Goal: Find specific page/section: Find specific page/section

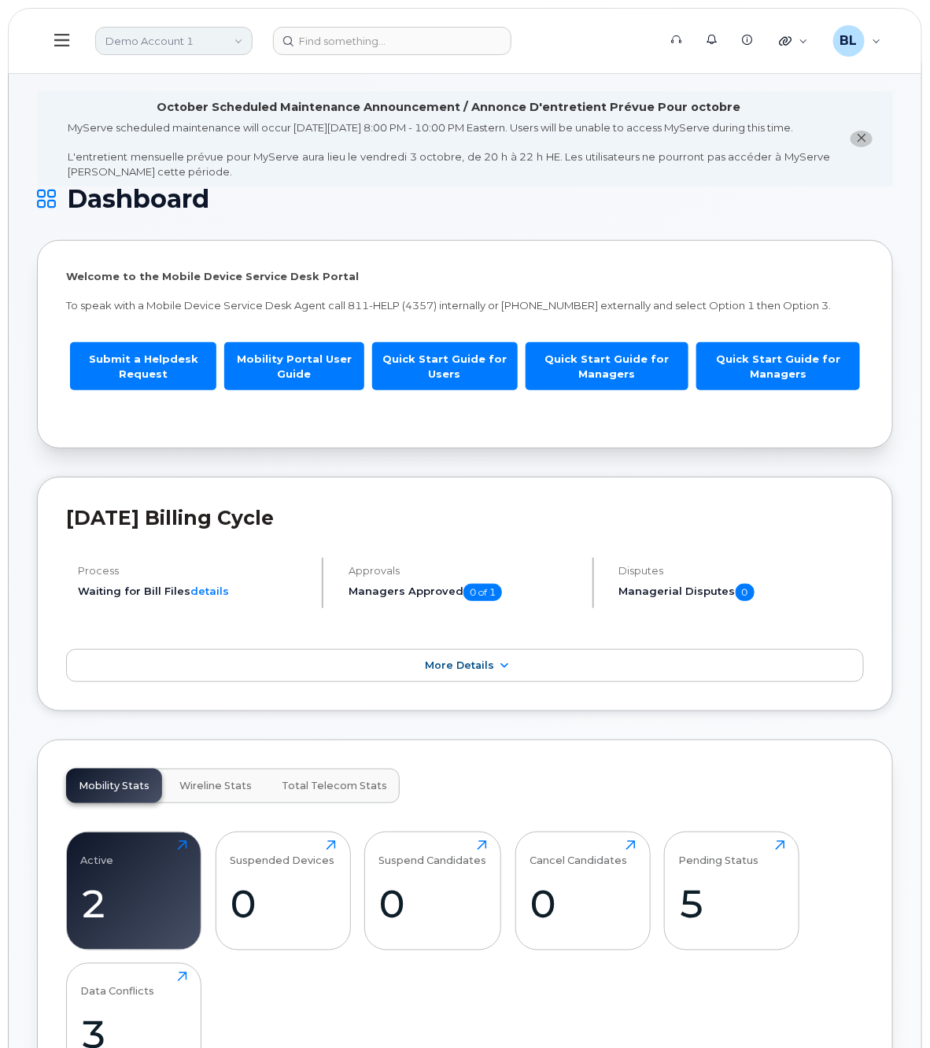
click at [234, 39] on link "Demo Account 1" at bounding box center [173, 41] width 157 height 28
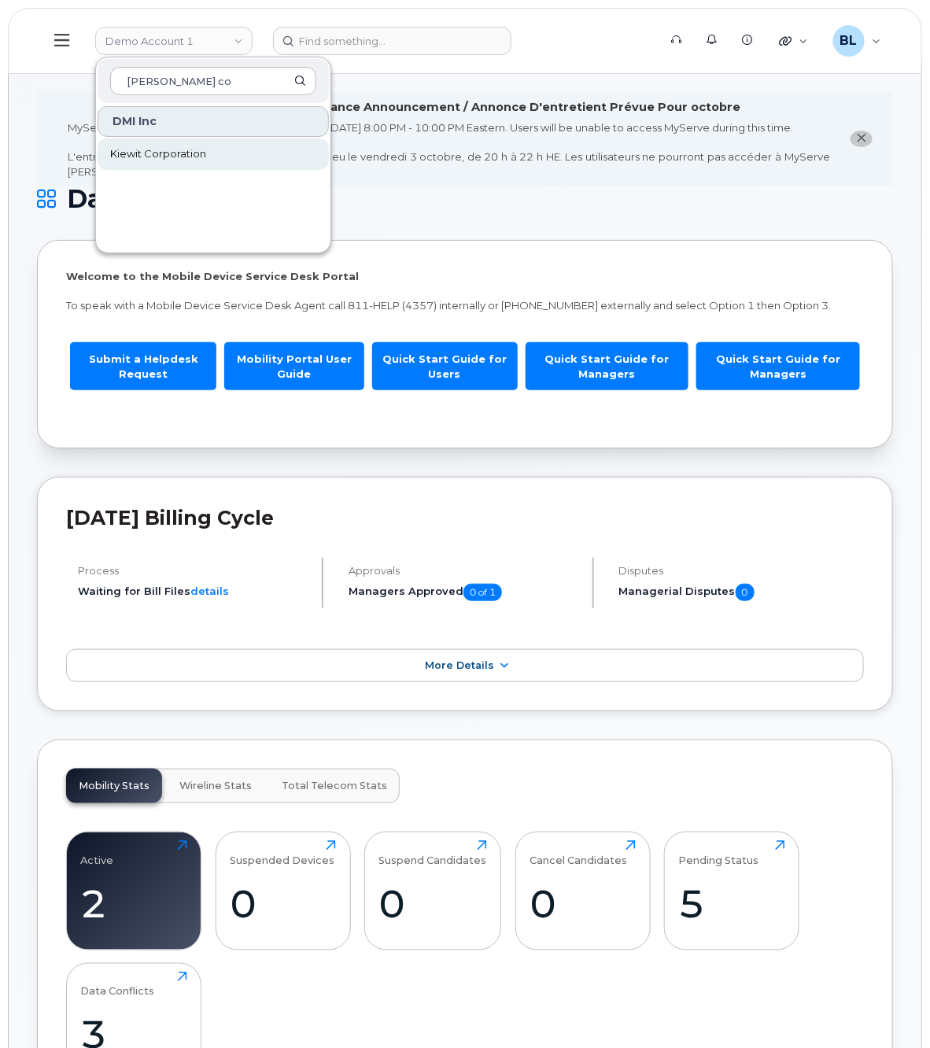
type input "kiewit co"
click at [219, 151] on link "Kiewit Corporation" at bounding box center [213, 153] width 231 height 31
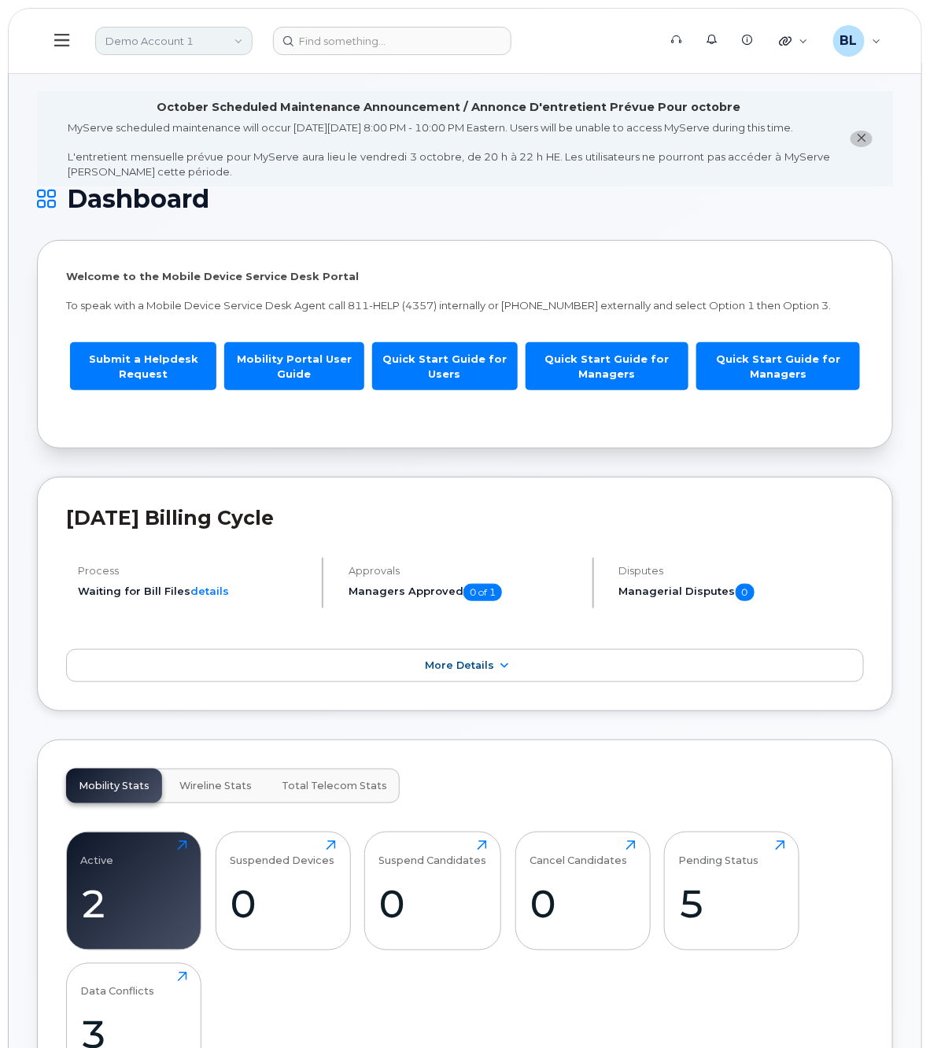
click at [179, 50] on link "Demo Account 1" at bounding box center [173, 41] width 157 height 28
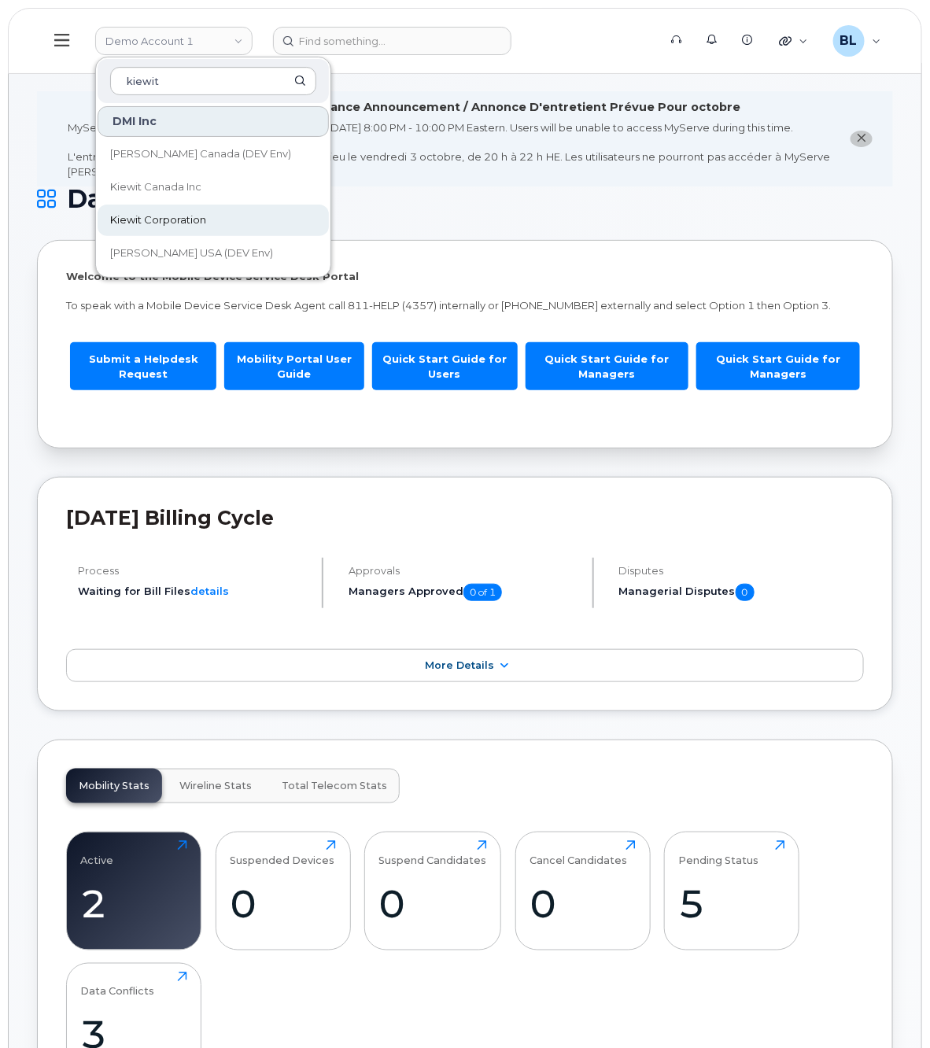
type input "kiewit"
click at [197, 211] on link "Kiewit Corporation" at bounding box center [213, 219] width 231 height 31
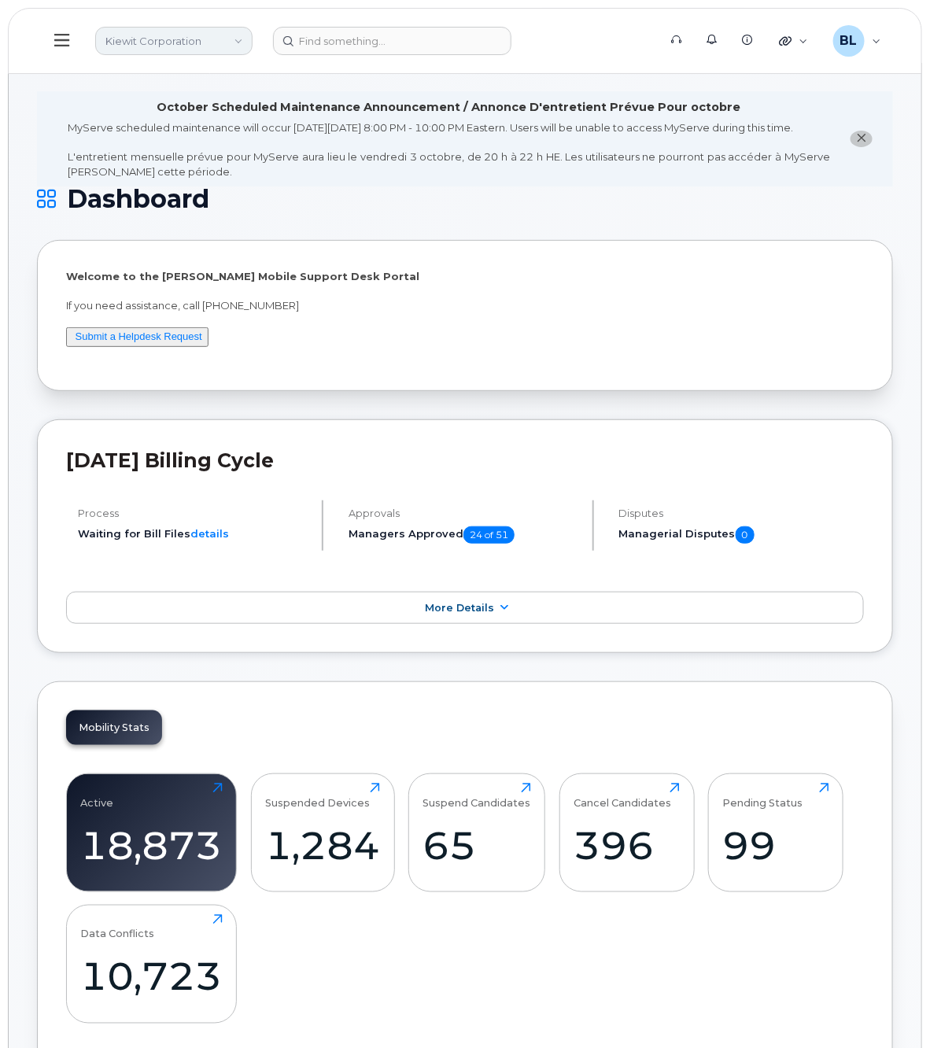
click at [170, 43] on link "Kiewit Corporation" at bounding box center [173, 41] width 157 height 28
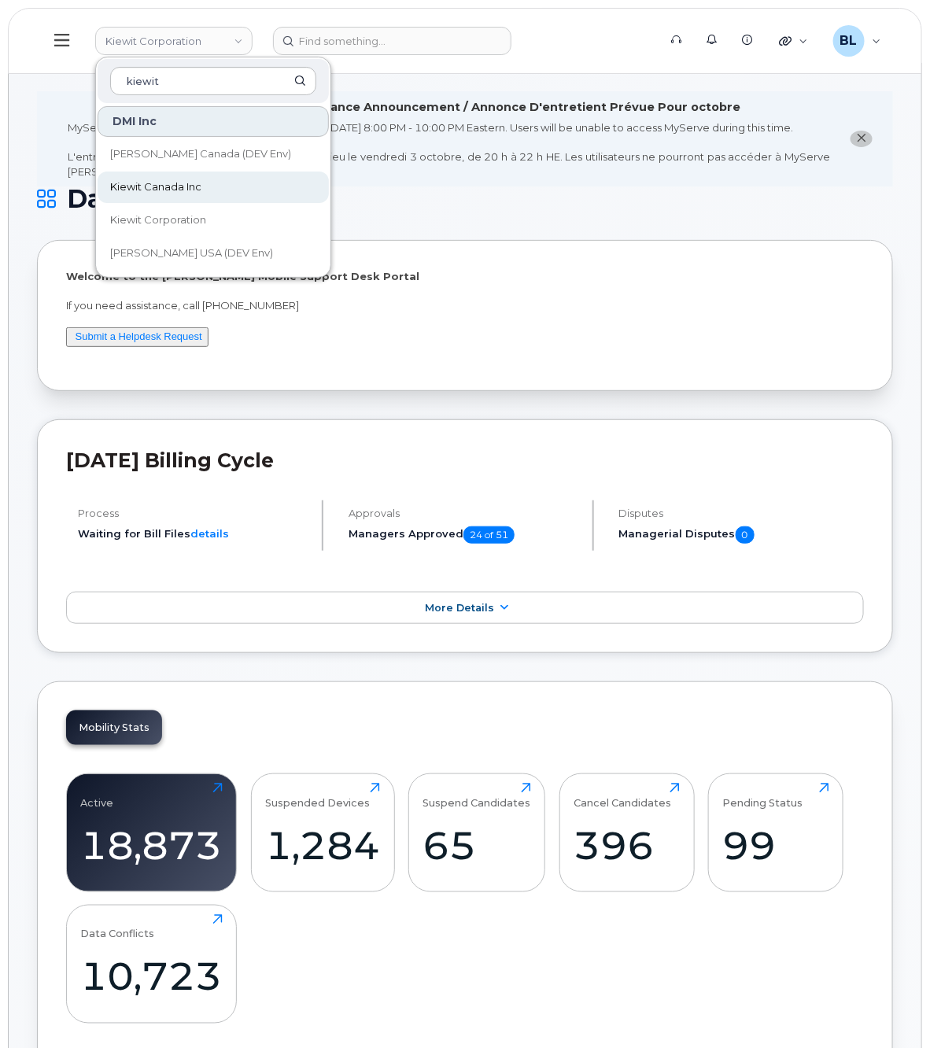
type input "kiewit"
click at [189, 193] on span "Kiewit Canada Inc" at bounding box center [155, 187] width 91 height 16
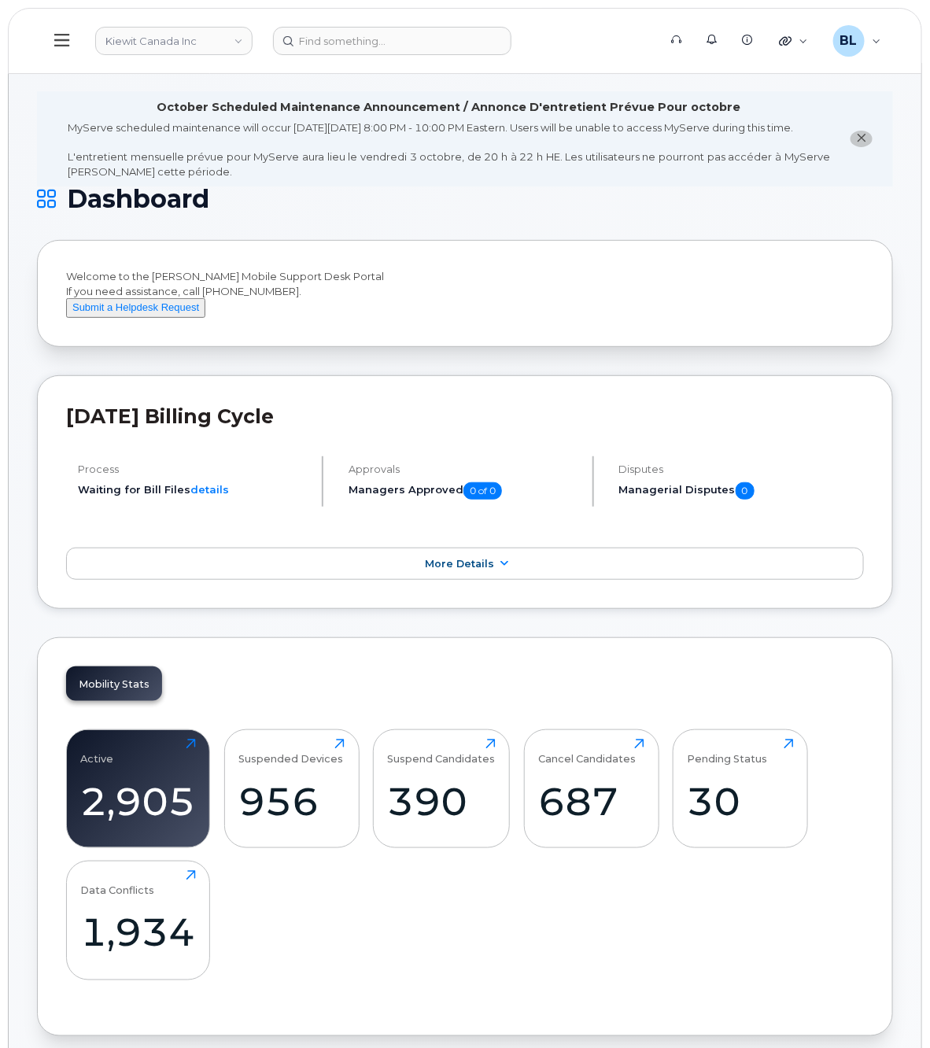
click at [72, 51] on button at bounding box center [62, 41] width 50 height 46
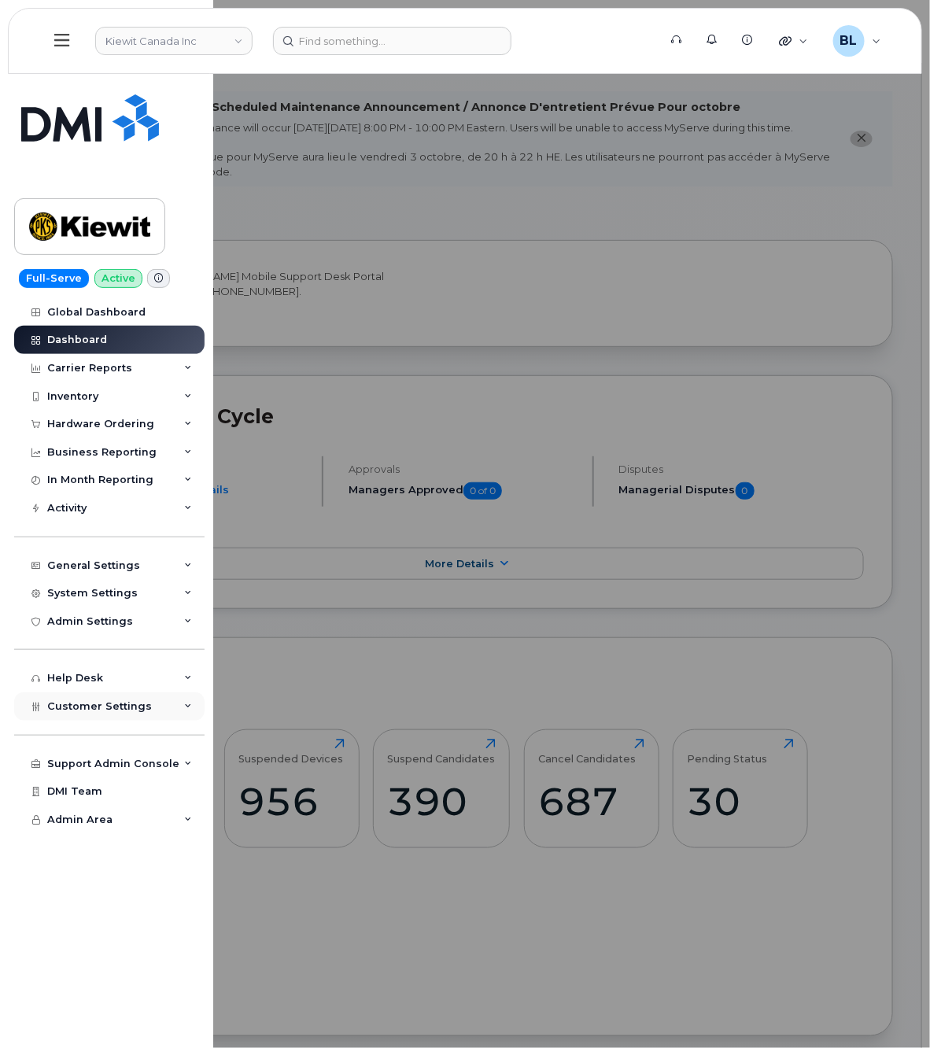
click at [130, 712] on span "Customer Settings" at bounding box center [99, 706] width 105 height 12
click at [100, 586] on div "System Settings" at bounding box center [109, 593] width 190 height 28
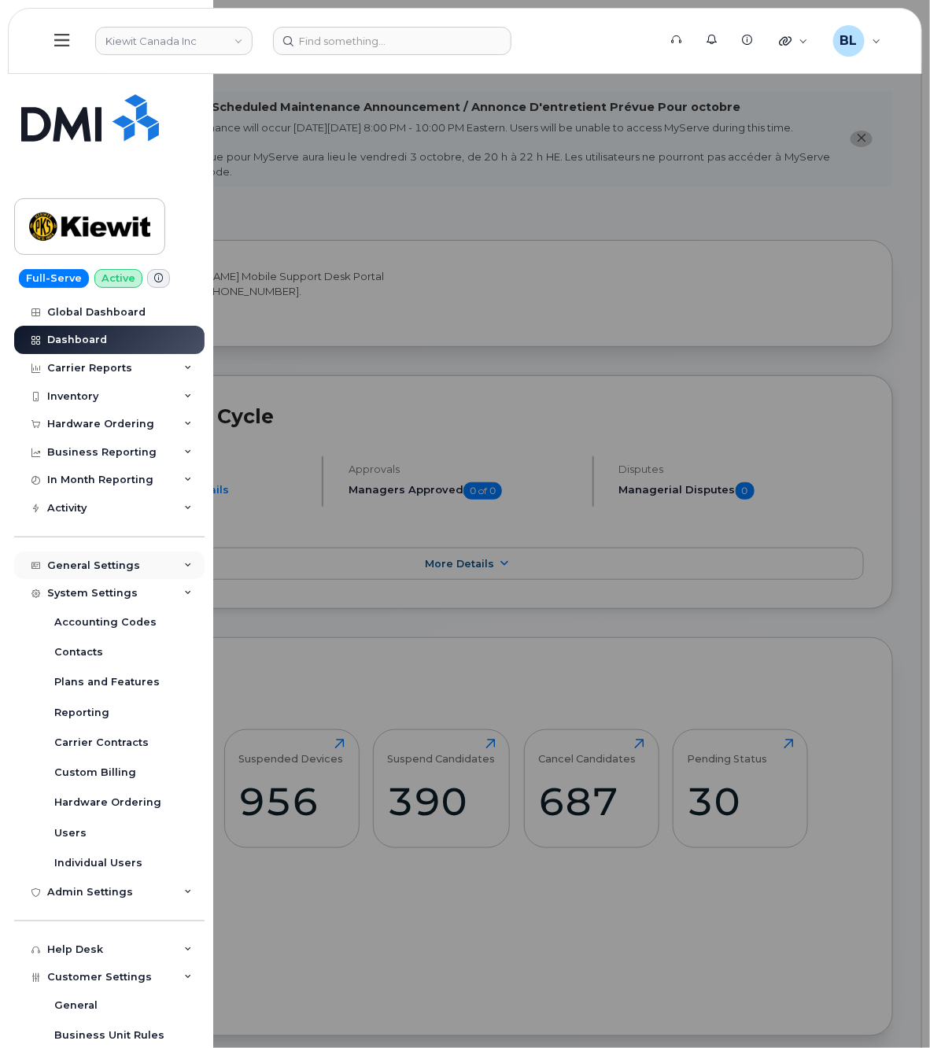
click at [114, 556] on div "General Settings" at bounding box center [109, 565] width 190 height 28
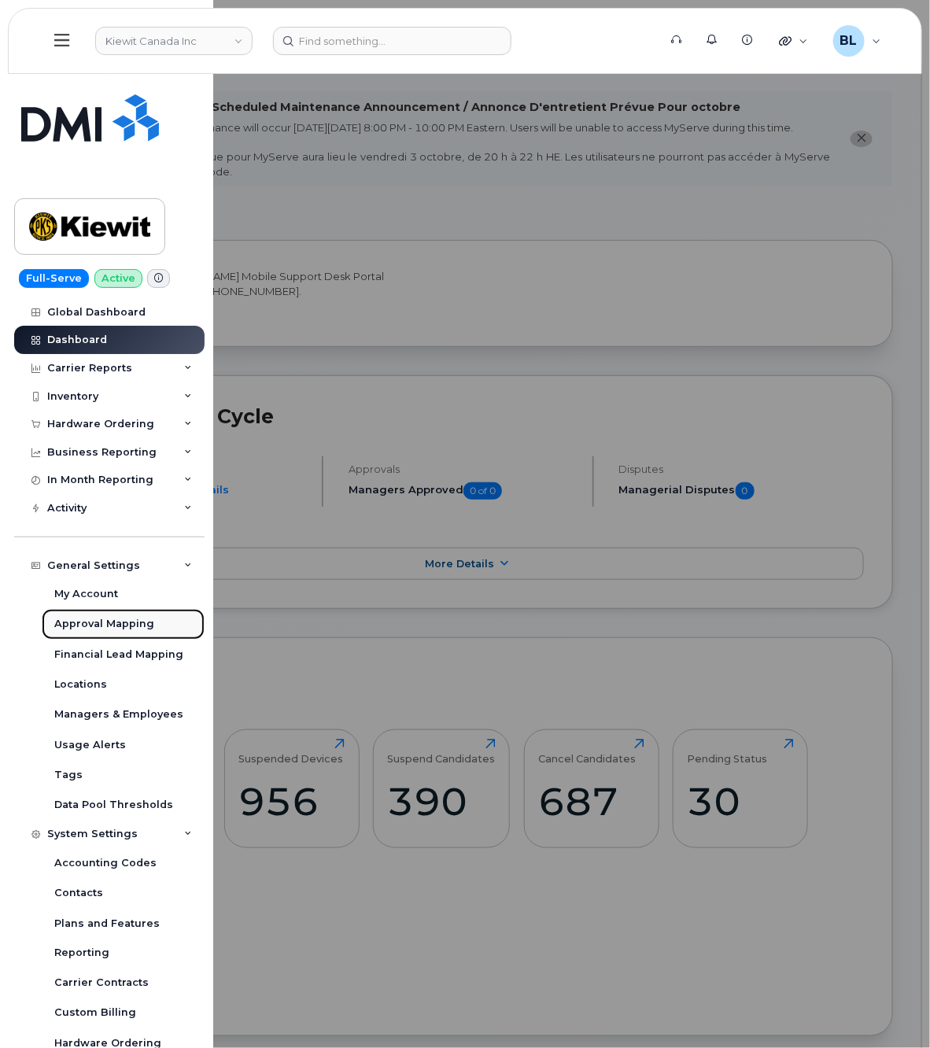
click at [115, 626] on div "Approval Mapping" at bounding box center [104, 624] width 100 height 14
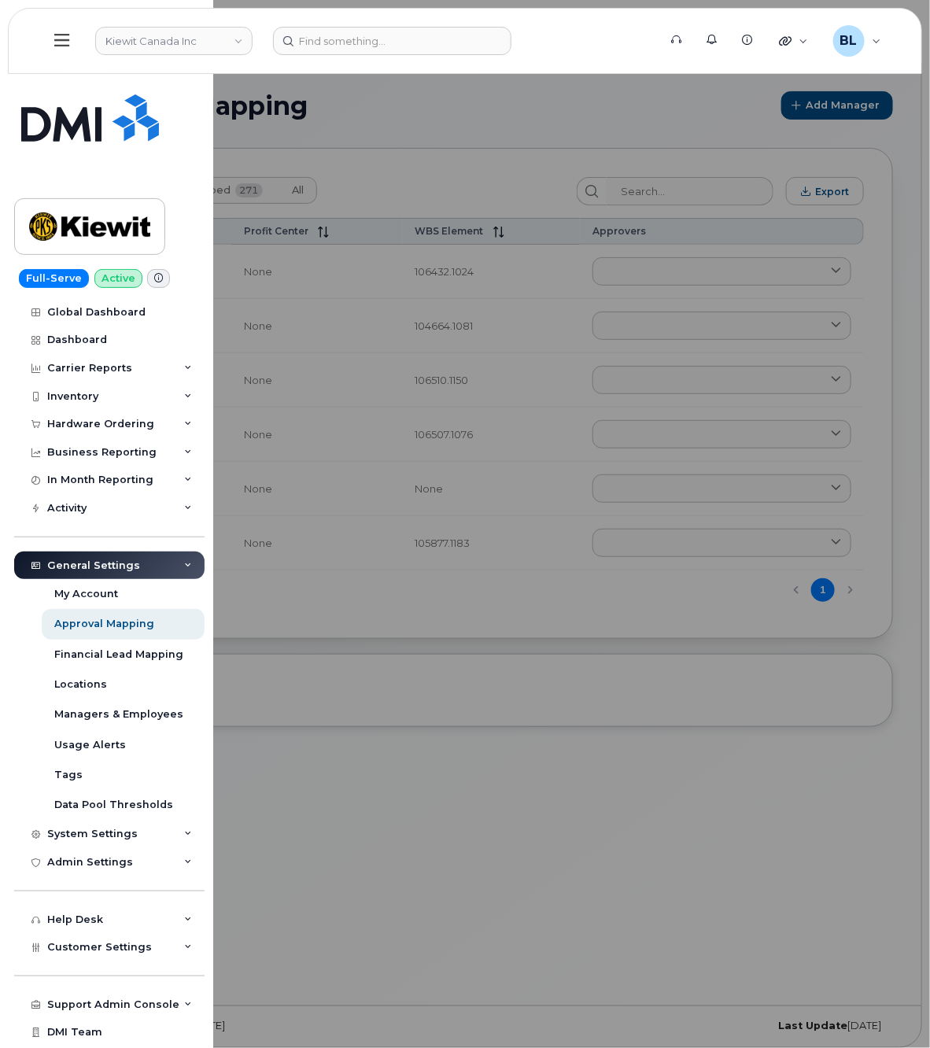
click at [359, 812] on div at bounding box center [465, 524] width 930 height 1048
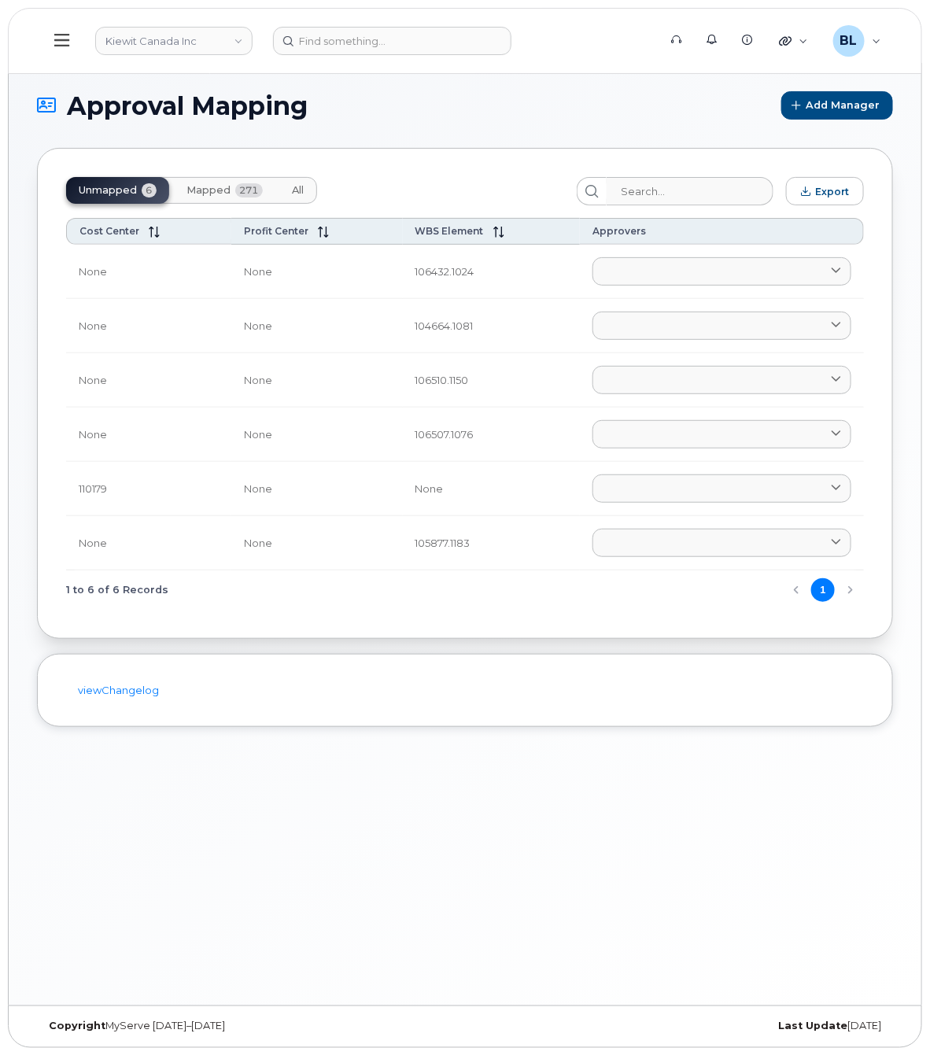
click at [445, 781] on div "Approval Mapping Add Manager Unmapped 6 Mapped 271 All Export Cost Center Profi…" at bounding box center [465, 534] width 912 height 942
click at [245, 877] on div "Approval Mapping Add Manager Unmapped 6 Mapped 271 All Export Cost Center Profi…" at bounding box center [465, 534] width 912 height 942
click at [413, 831] on div "Approval Mapping Add Manager Unmapped 6 Mapped 271 All Export Cost Center Profi…" at bounding box center [465, 534] width 912 height 942
click at [414, 909] on div "Approval Mapping Add Manager Unmapped 6 Mapped 271 All Export Cost Center Profi…" at bounding box center [465, 534] width 912 height 942
click at [301, 950] on div "Approval Mapping Add Manager Unmapped 6 Mapped 271 All Export Cost Center Profi…" at bounding box center [465, 534] width 912 height 942
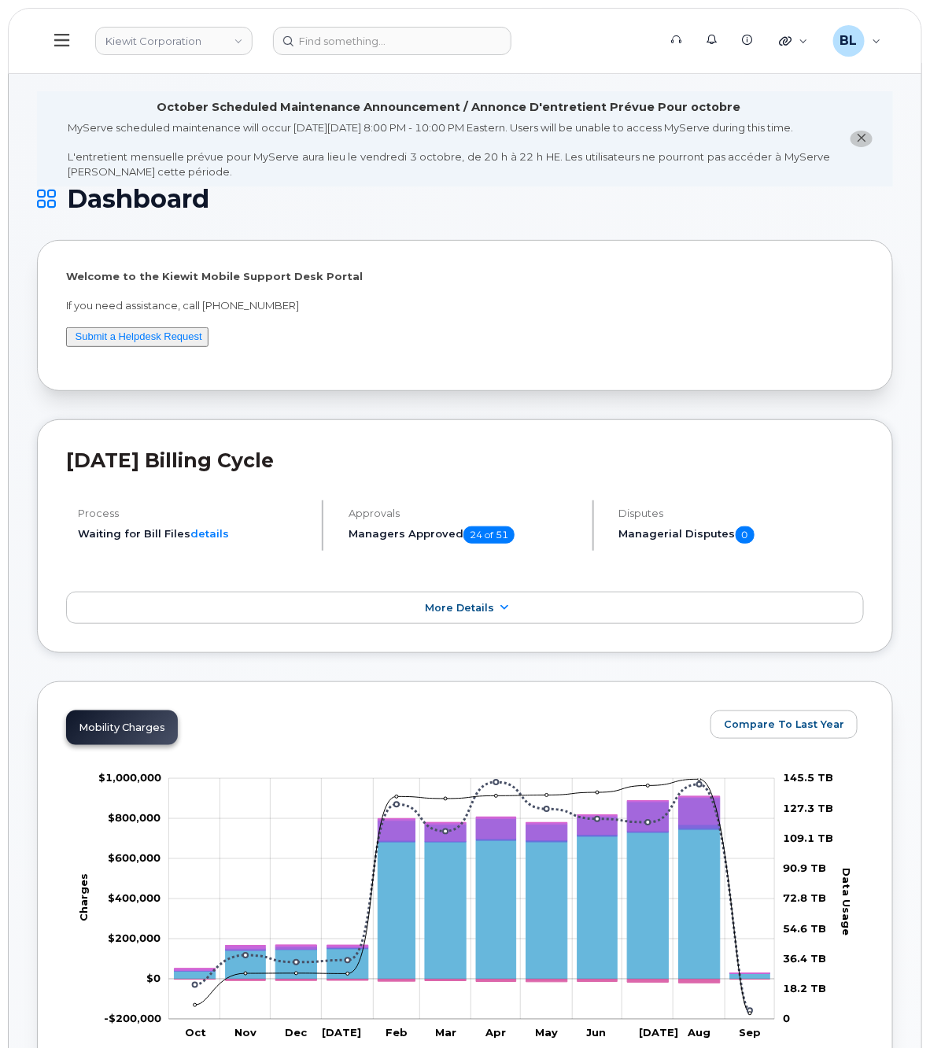
click at [446, 354] on div "Welcome to the [PERSON_NAME] Mobile Support Desk Portal If you need assistance,…" at bounding box center [465, 315] width 798 height 92
